Goal: Task Accomplishment & Management: Use online tool/utility

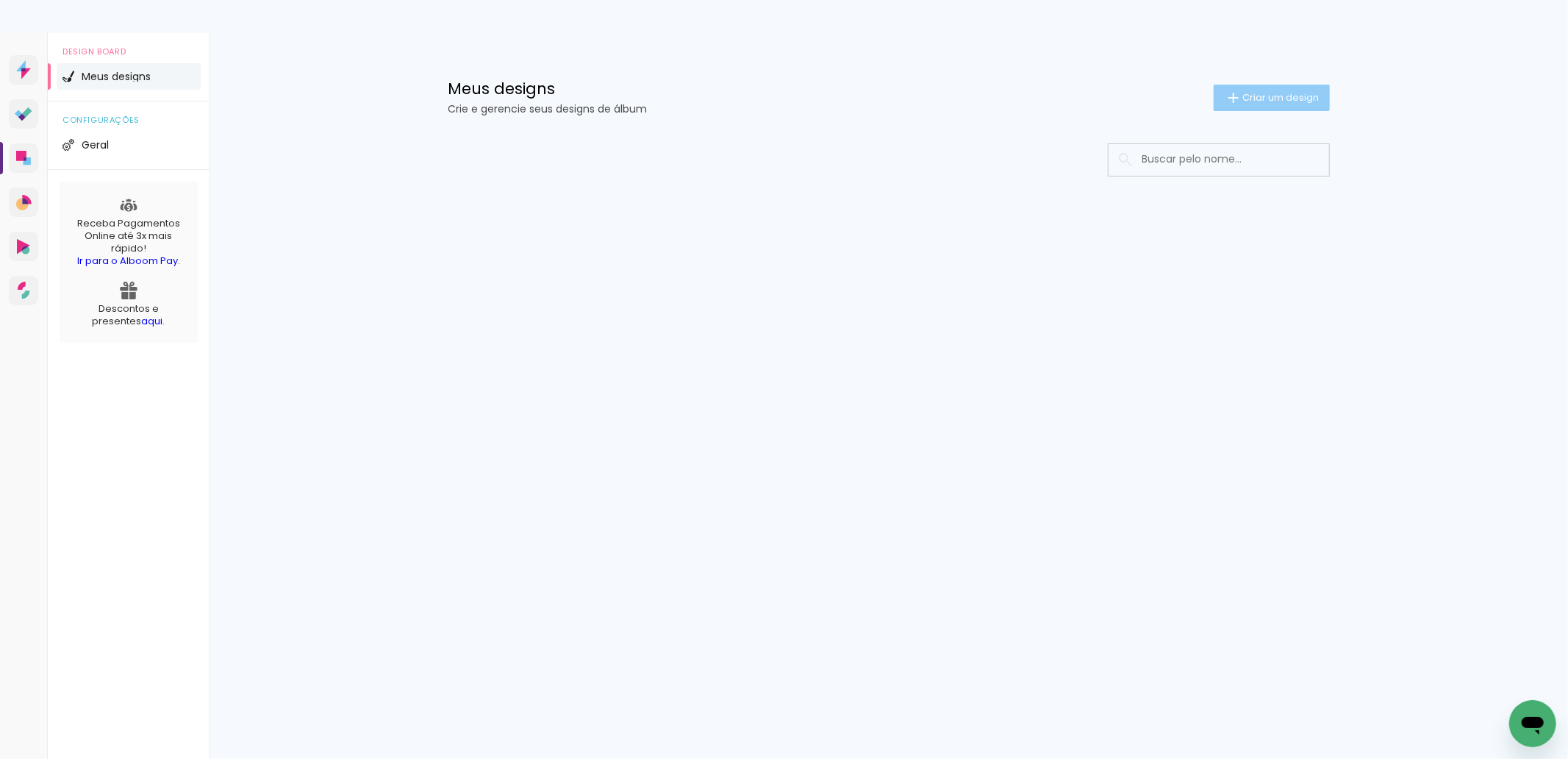
click at [1355, 278] on div at bounding box center [889, 204] width 956 height 150
click at [1280, 98] on span "Criar um design" at bounding box center [1280, 97] width 77 height 9
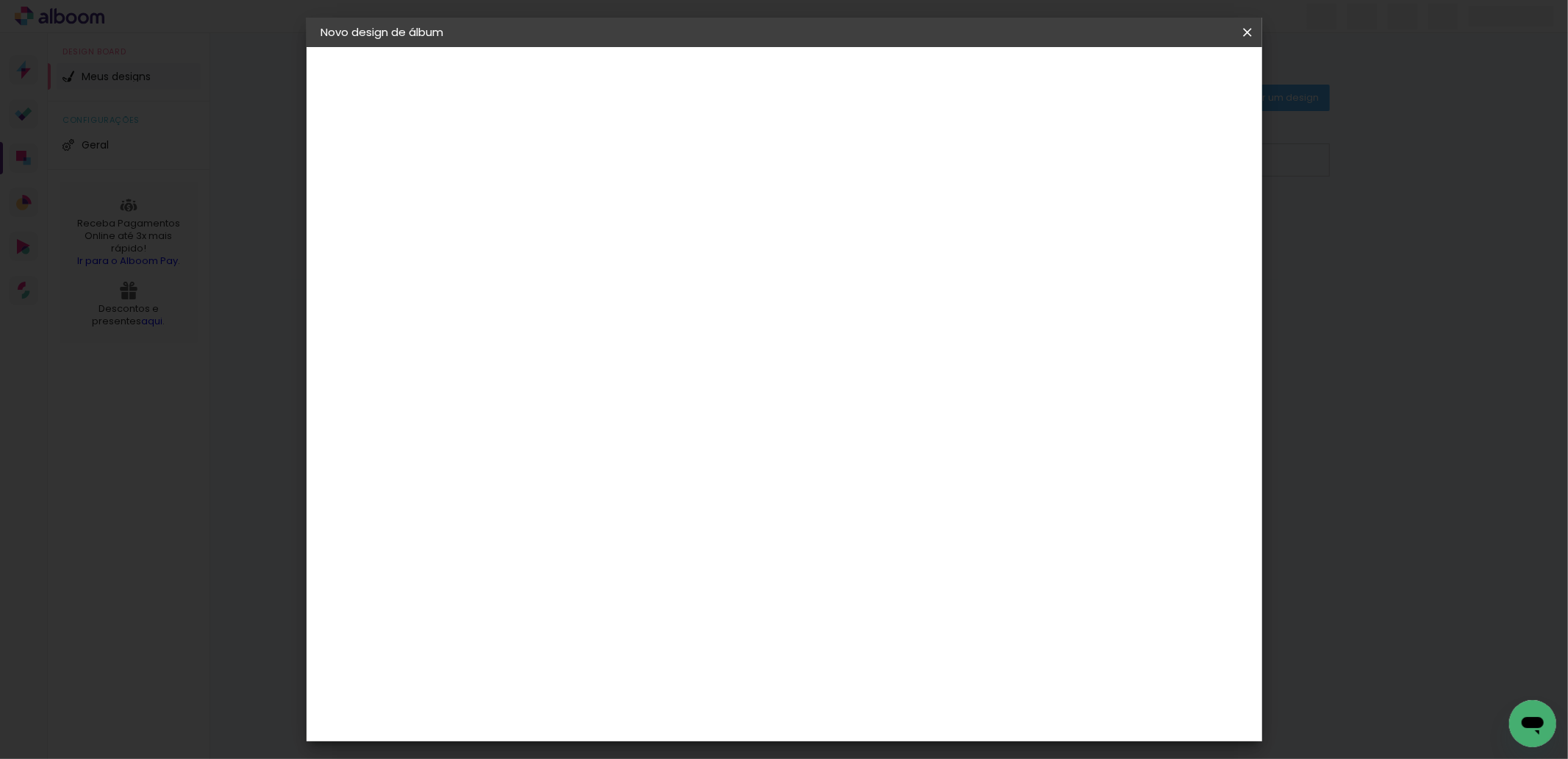
click at [561, 201] on input at bounding box center [561, 197] width 0 height 22
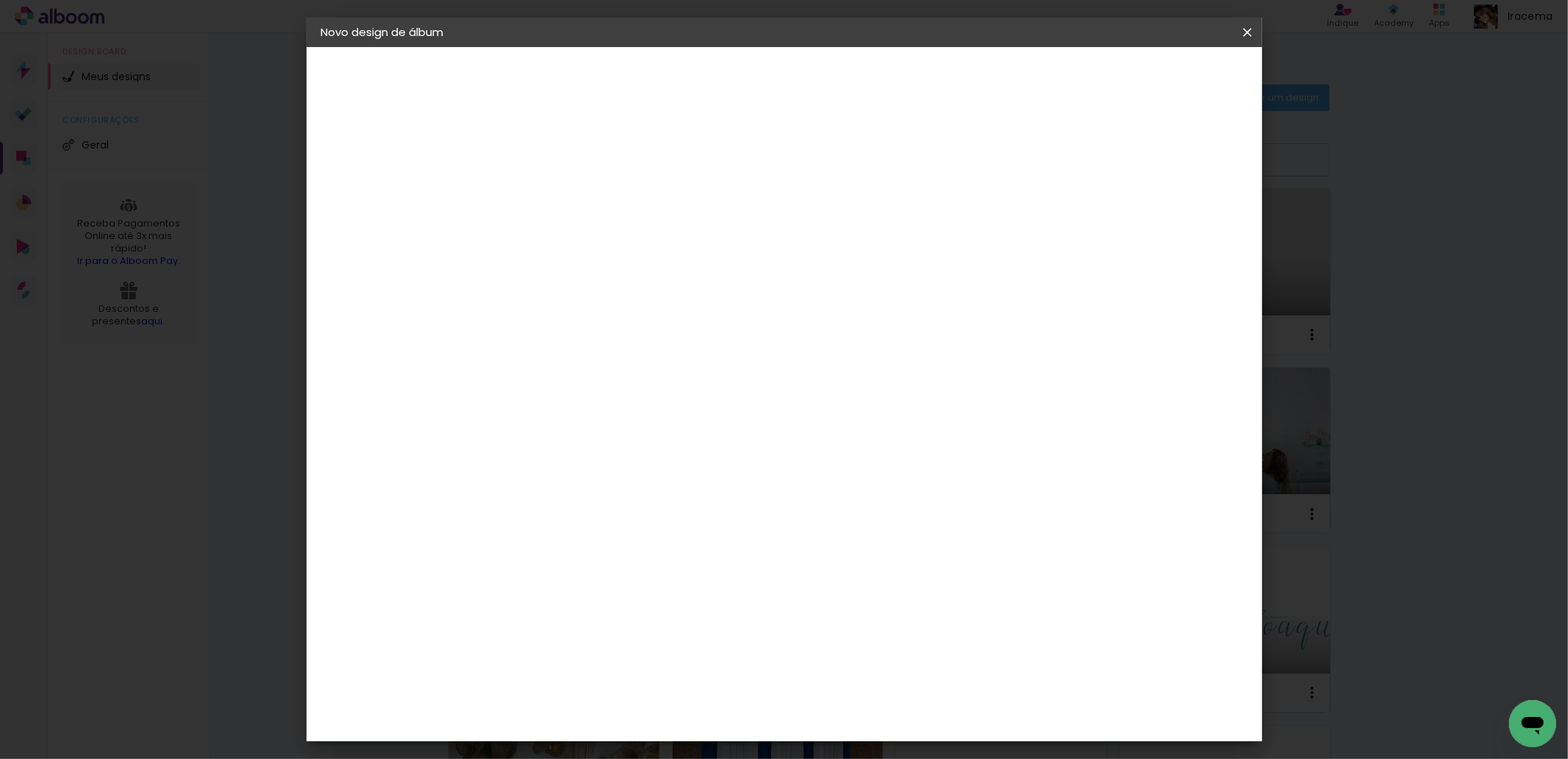
type input "E"
type input "Luana + [PERSON_NAME] = Heitor"
type paper-input "Luana + [PERSON_NAME] = Heitor"
click at [567, 195] on paper-input-container "Título do álbum Luana + [PERSON_NAME] = Heitor" at bounding box center [561, 198] width 10 height 37
drag, startPoint x: 735, startPoint y: 196, endPoint x: 980, endPoint y: 201, distance: 245.1
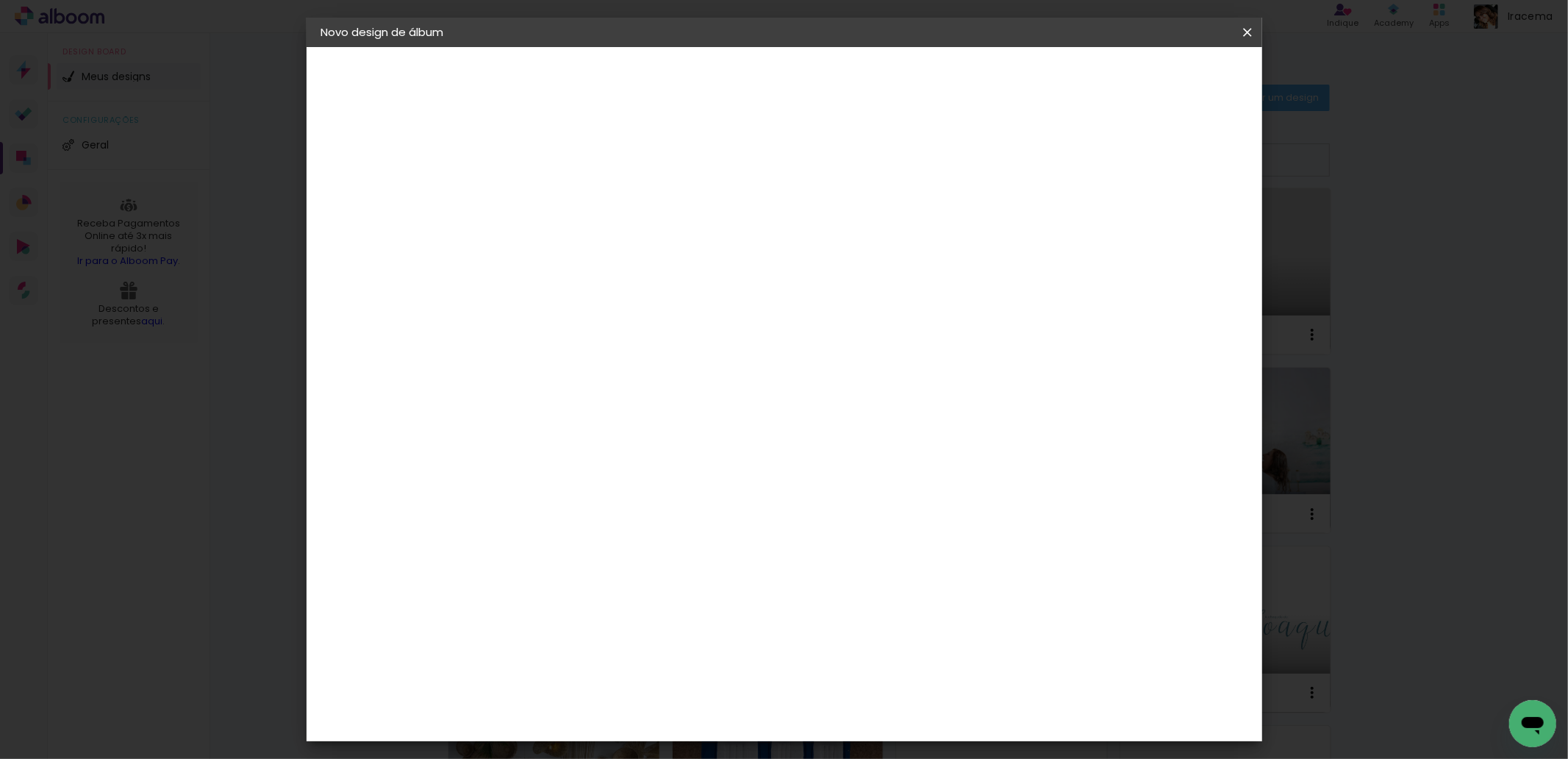
click at [567, 201] on paper-input-container "Título do álbum Luana + [PERSON_NAME] = Heitor" at bounding box center [561, 198] width 10 height 37
drag, startPoint x: 881, startPoint y: 204, endPoint x: 487, endPoint y: 202, distance: 394.0
click at [487, 47] on quentale-album-spec "Iniciar design Iniciar design" at bounding box center [784, 47] width 956 height 0
type input "Gestante Luana"
type paper-input "Gestante Luana"
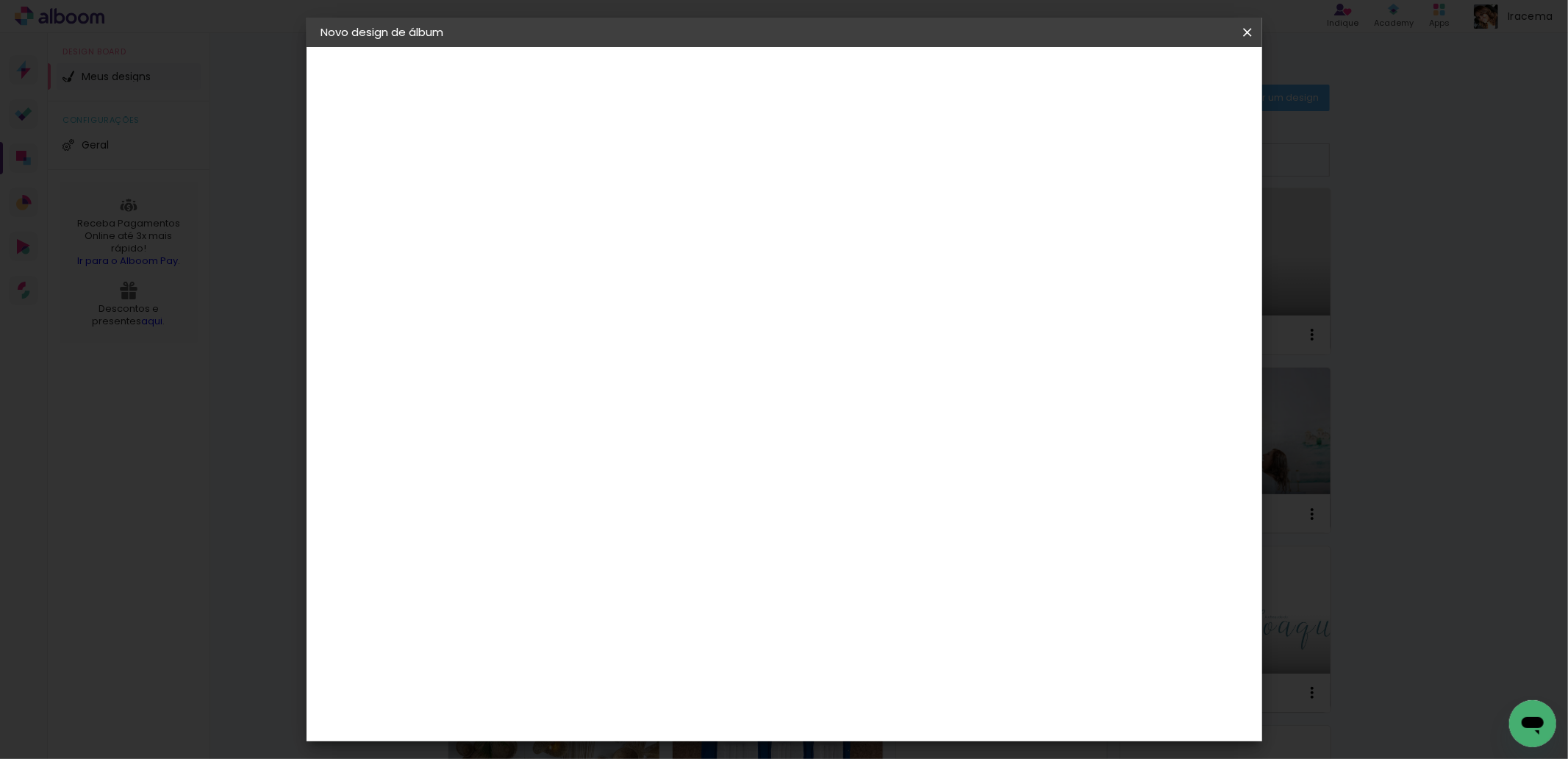
click at [0, 0] on slot "Avançar" at bounding box center [0, 0] width 0 height 0
click at [652, 285] on input at bounding box center [599, 280] width 149 height 19
type input "con"
type paper-input "con"
click at [614, 323] on div "Conceitual Álbuns" at bounding box center [582, 335] width 63 height 23
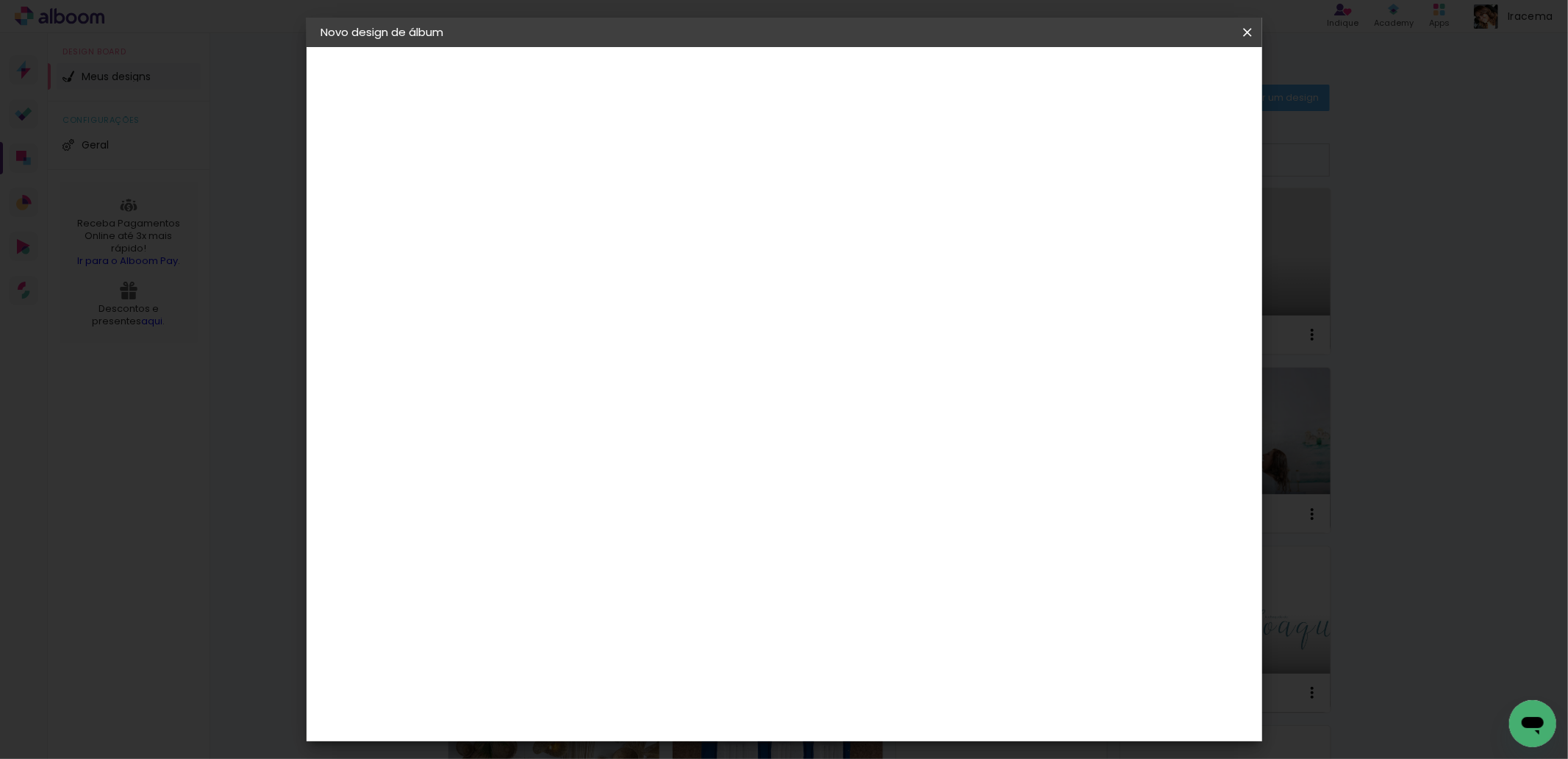
click at [0, 0] on slot "Avançar" at bounding box center [0, 0] width 0 height 0
click at [661, 640] on span "20 × 20" at bounding box center [627, 659] width 68 height 39
click at [0, 0] on slot "Avançar" at bounding box center [0, 0] width 0 height 0
type input "3"
type paper-input "3"
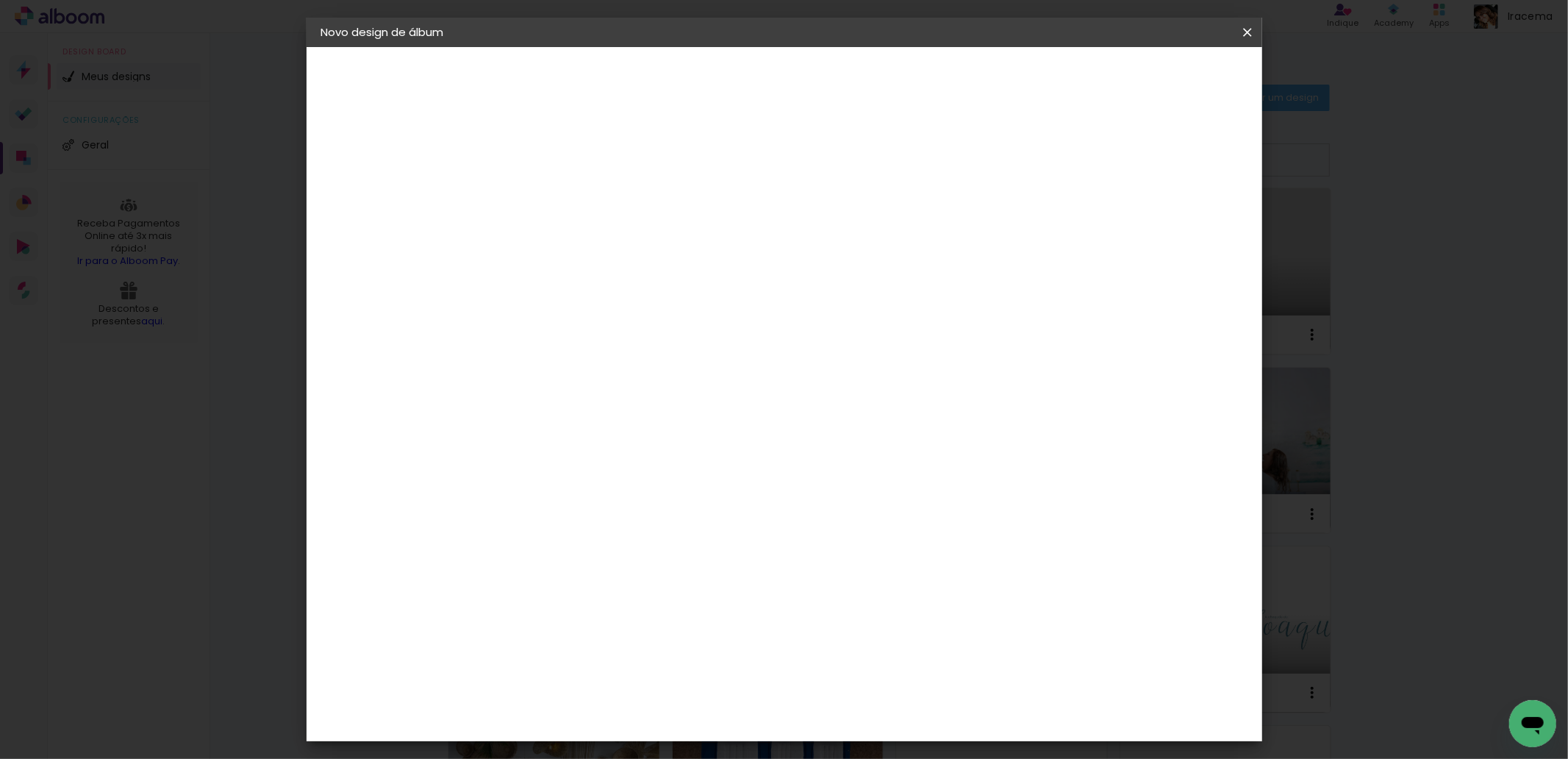
click at [570, 153] on input "3" at bounding box center [550, 158] width 50 height 19
click at [1071, 154] on div at bounding box center [1064, 158] width 13 height 13
type paper-checkbox "on"
click at [1155, 81] on span "Iniciar design" at bounding box center [1121, 78] width 67 height 10
